Goal: Navigation & Orientation: Find specific page/section

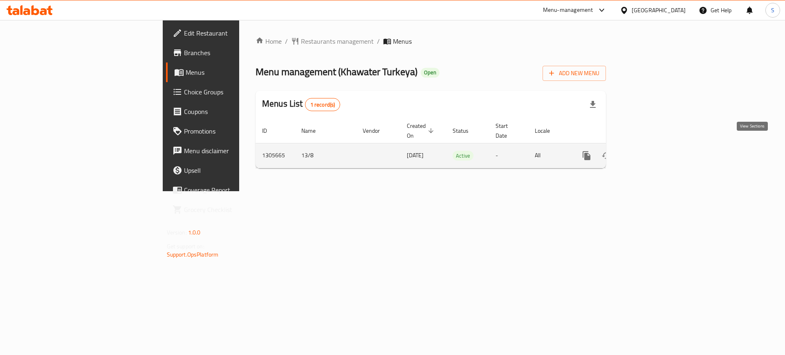
click at [650, 151] on icon "enhanced table" at bounding box center [646, 156] width 10 height 10
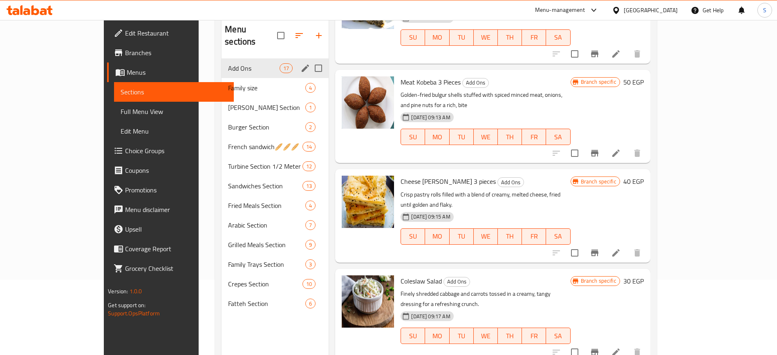
scroll to position [74, 0]
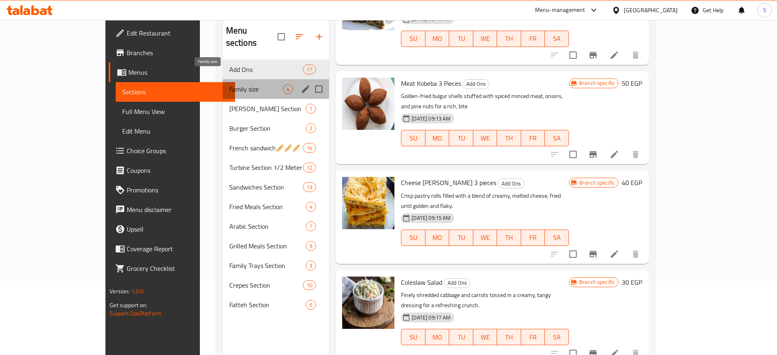
click at [229, 84] on span "Family size" at bounding box center [256, 89] width 54 height 10
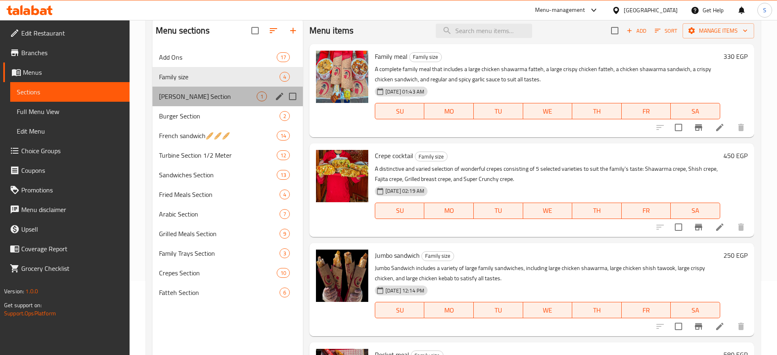
click at [229, 102] on div "[PERSON_NAME] Section 1" at bounding box center [228, 97] width 150 height 20
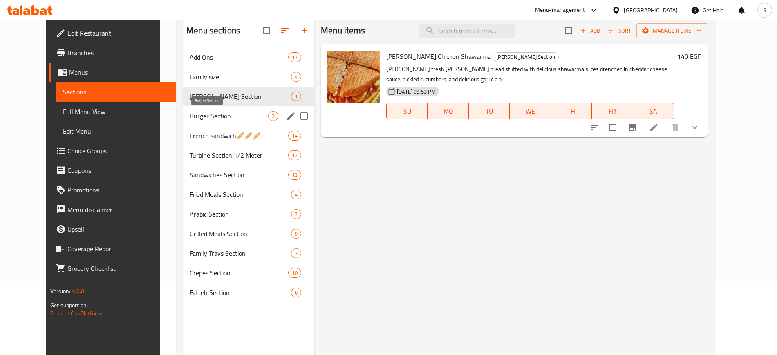
click at [215, 113] on span "Burger Section" at bounding box center [229, 116] width 79 height 10
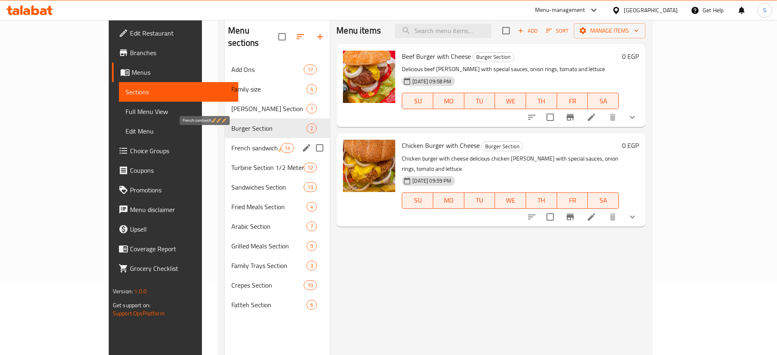
click at [231, 143] on span "French sandwich🥖🥖🥖" at bounding box center [255, 148] width 49 height 10
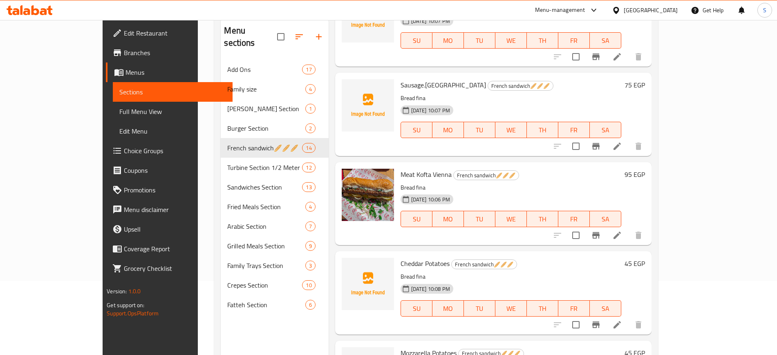
scroll to position [114, 0]
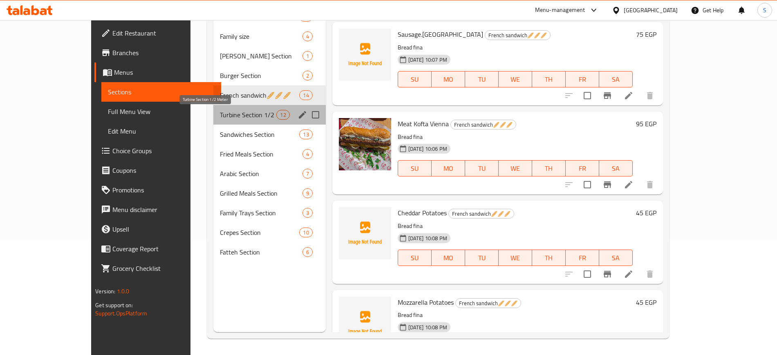
click at [220, 117] on span "Turbine Section 1/2 Meter" at bounding box center [248, 115] width 57 height 10
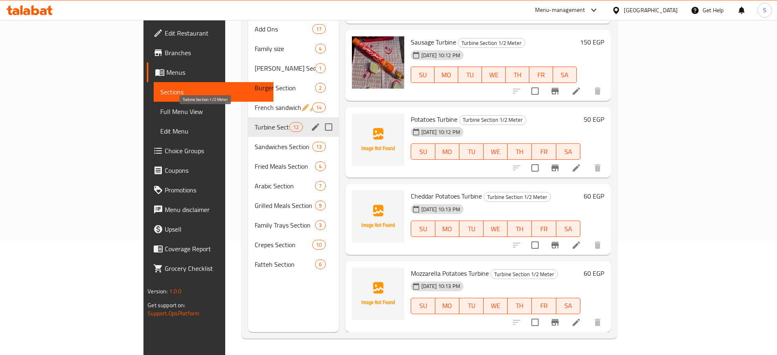
scroll to position [627, 0]
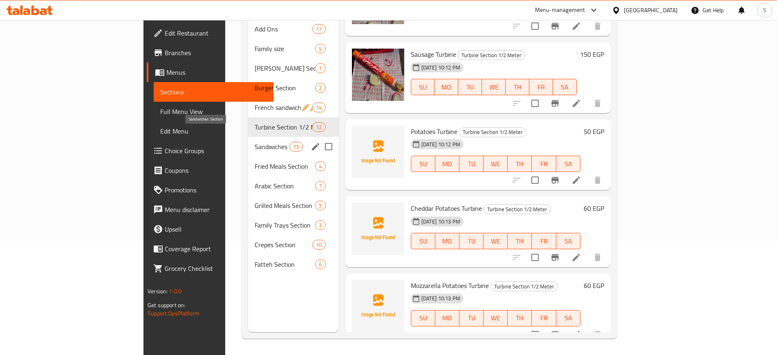
click at [255, 142] on span "Sandwiches Section" at bounding box center [272, 147] width 35 height 10
